Goal: Transaction & Acquisition: Purchase product/service

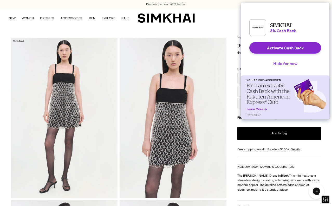
click at [280, 69] on button "Hide for now" at bounding box center [285, 63] width 33 height 11
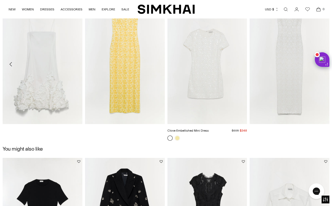
scroll to position [682, 0]
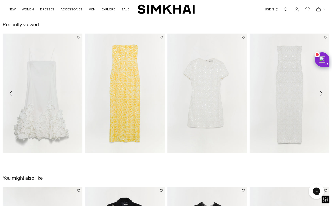
click at [321, 96] on icon "Move to next carousel slide" at bounding box center [321, 93] width 6 height 6
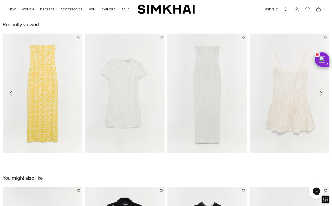
click at [321, 96] on icon "Move to next carousel slide" at bounding box center [321, 93] width 6 height 6
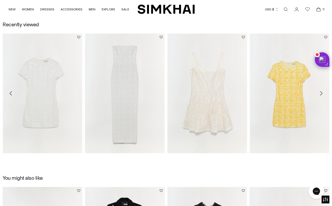
click at [321, 96] on icon "Move to next carousel slide" at bounding box center [321, 93] width 6 height 6
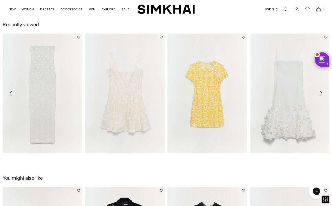
click at [321, 96] on icon "Move to next carousel slide" at bounding box center [321, 93] width 6 height 6
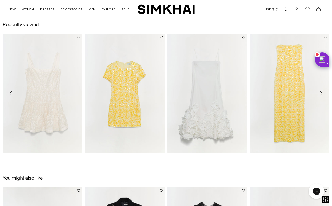
click at [321, 96] on icon "Move to next carousel slide" at bounding box center [321, 93] width 6 height 6
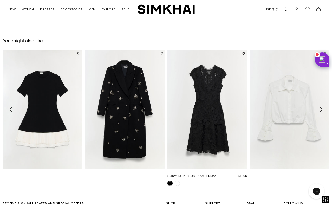
scroll to position [820, 0]
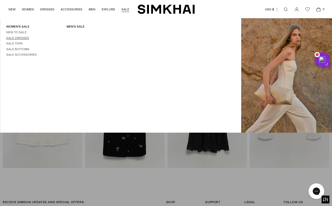
click at [24, 36] on link "Sale Dresses" at bounding box center [17, 38] width 23 height 4
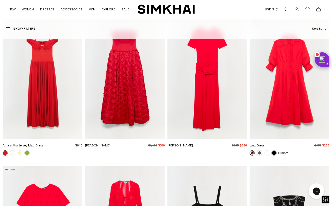
scroll to position [1241, 0]
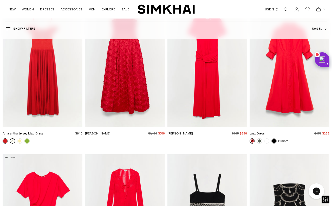
click at [14, 140] on link at bounding box center [12, 140] width 5 height 5
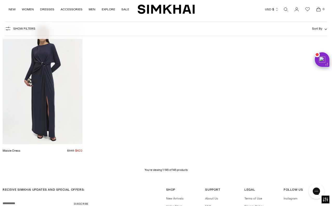
scroll to position [5365, 0]
